Goal: Check status

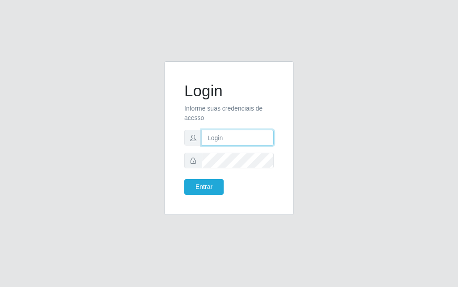
click at [219, 136] on input "text" at bounding box center [238, 138] width 72 height 16
type input "luiz@divinofogao"
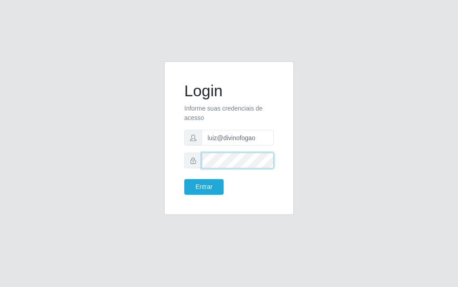
click at [184, 179] on button "Entrar" at bounding box center [203, 187] width 39 height 16
drag, startPoint x: 222, startPoint y: 196, endPoint x: 217, endPoint y: 192, distance: 6.6
click at [221, 197] on div "Login Informe suas credenciais de acesso [PERSON_NAME] Entrar" at bounding box center [228, 137] width 107 height 131
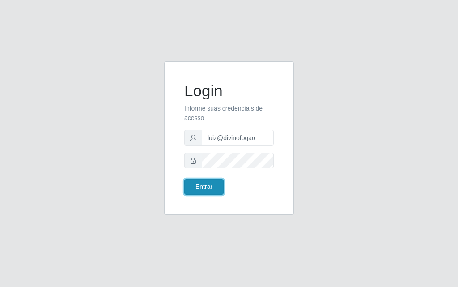
click at [217, 191] on button "Entrar" at bounding box center [203, 187] width 39 height 16
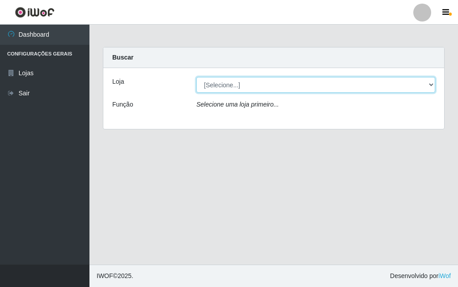
drag, startPoint x: 284, startPoint y: 81, endPoint x: 282, endPoint y: 89, distance: 8.5
click at [284, 81] on select "[Selecione...] Divino Fogão - [GEOGRAPHIC_DATA]" at bounding box center [315, 85] width 239 height 16
select select "499"
click at [196, 77] on select "[Selecione...] Divino Fogão - [GEOGRAPHIC_DATA]" at bounding box center [315, 85] width 239 height 16
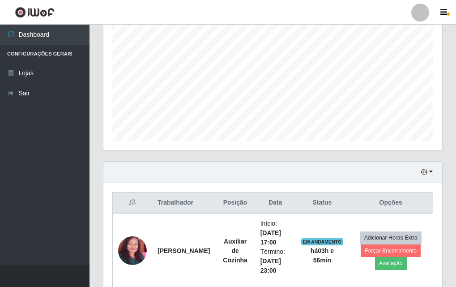
scroll to position [223, 0]
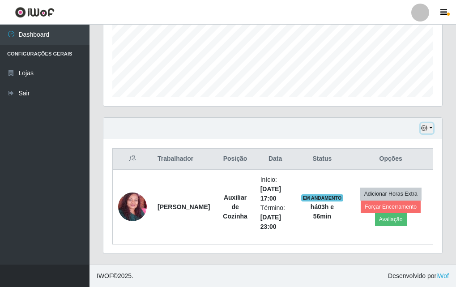
click at [425, 131] on icon "button" at bounding box center [424, 128] width 6 height 6
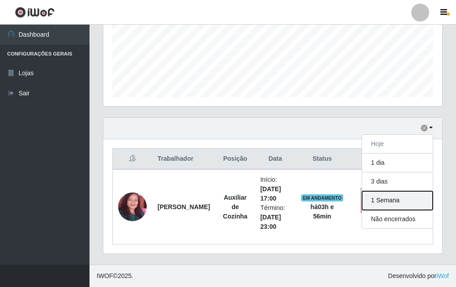
click at [399, 203] on button "1 Semana" at bounding box center [397, 200] width 71 height 19
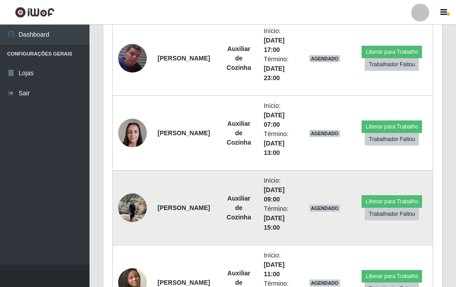
scroll to position [804, 0]
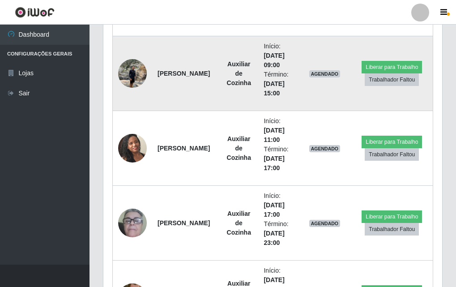
click at [144, 70] on img at bounding box center [132, 73] width 29 height 38
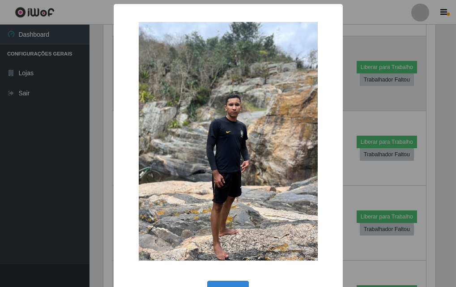
scroll to position [186, 334]
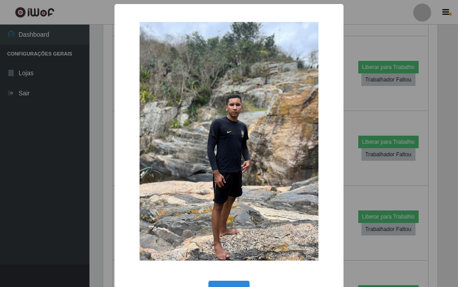
click at [352, 28] on div "× OK Cancel" at bounding box center [229, 143] width 458 height 287
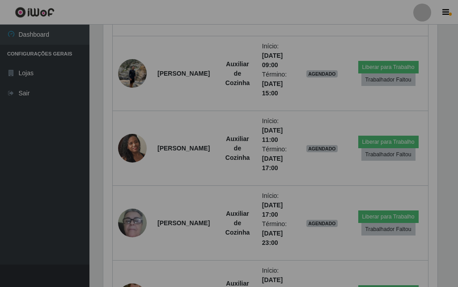
scroll to position [186, 339]
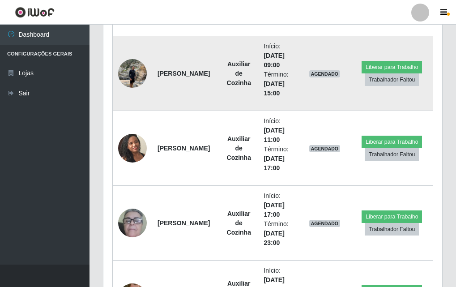
click at [123, 84] on img at bounding box center [132, 73] width 29 height 38
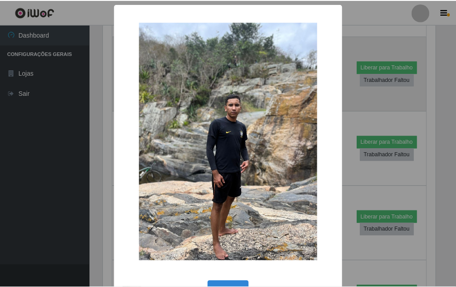
scroll to position [186, 334]
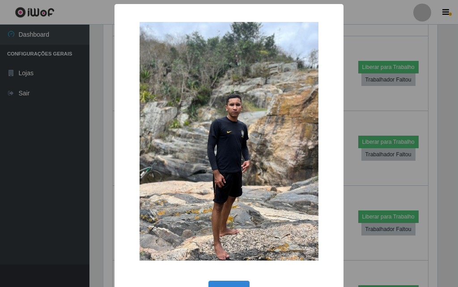
click at [359, 108] on div "× OK Cancel" at bounding box center [229, 143] width 458 height 287
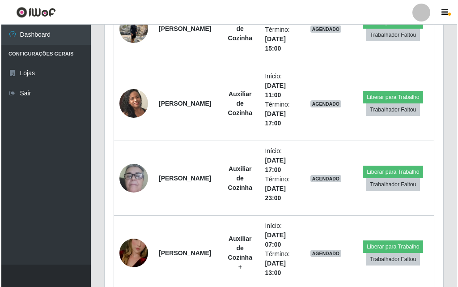
scroll to position [715, 0]
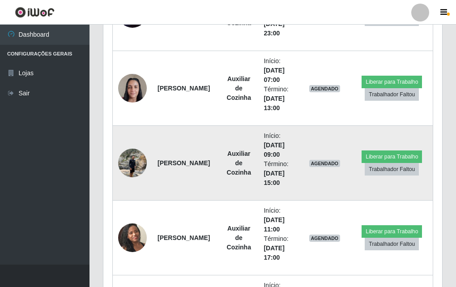
click at [143, 170] on img at bounding box center [132, 163] width 29 height 38
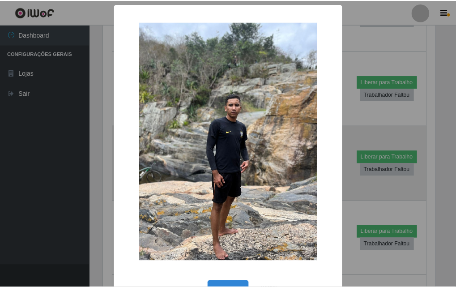
scroll to position [186, 334]
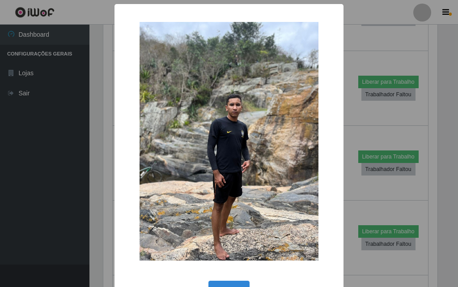
click at [416, 169] on div "× OK Cancel" at bounding box center [229, 143] width 458 height 287
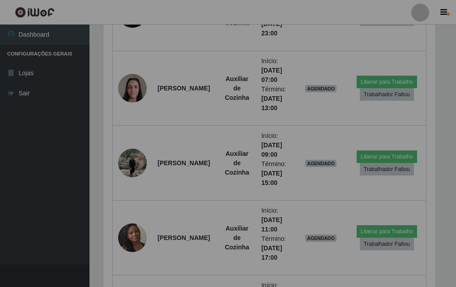
scroll to position [186, 339]
